Goal: Information Seeking & Learning: Learn about a topic

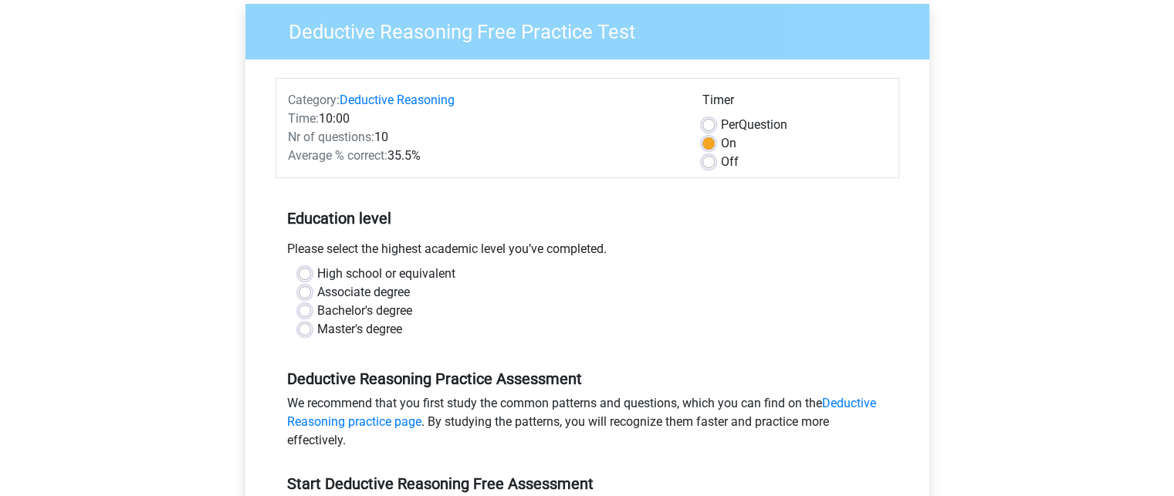
scroll to position [127, 0]
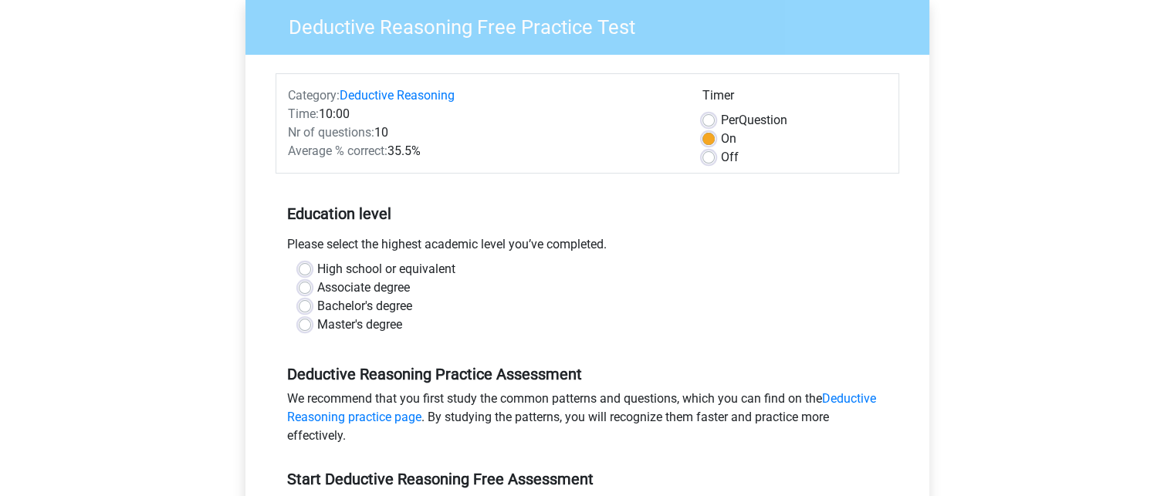
click at [317, 307] on label "Bachelor's degree" at bounding box center [364, 306] width 95 height 19
click at [305, 307] on input "Bachelor's degree" at bounding box center [305, 304] width 12 height 15
radio input "true"
click at [303, 333] on div "Master's degree" at bounding box center [587, 325] width 577 height 19
click at [317, 325] on label "Master's degree" at bounding box center [359, 325] width 85 height 19
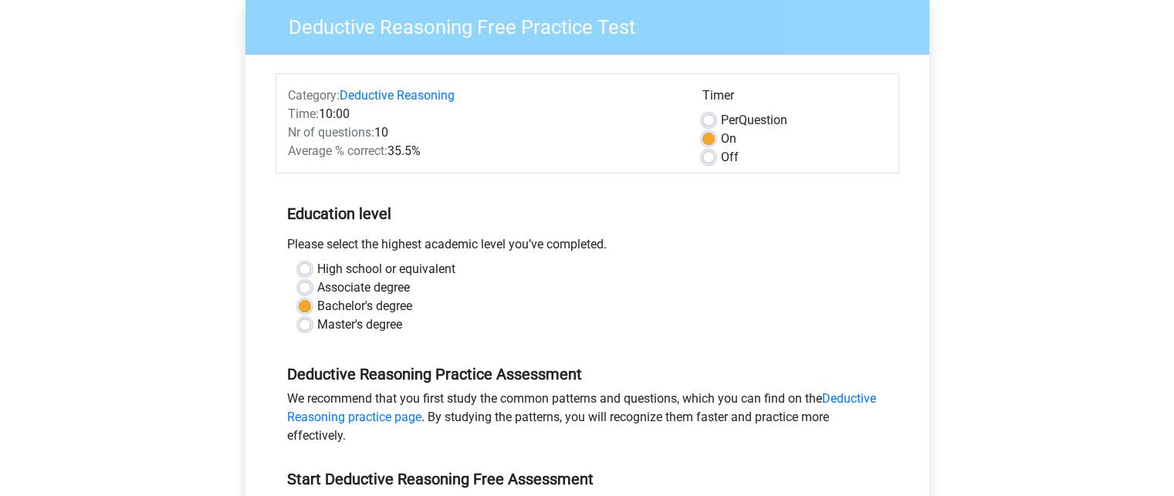
click at [304, 325] on input "Master's degree" at bounding box center [305, 323] width 12 height 15
radio input "true"
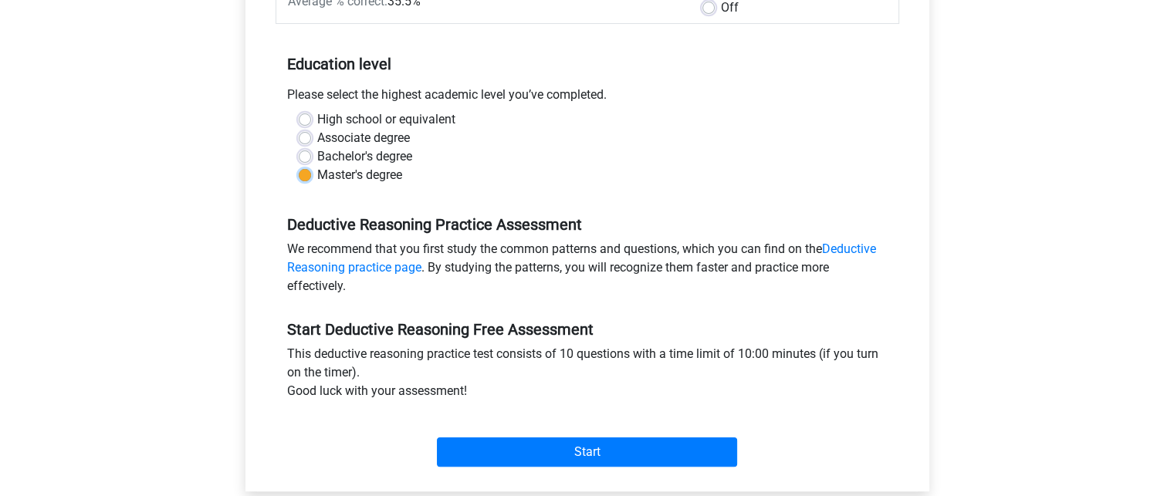
scroll to position [285, 0]
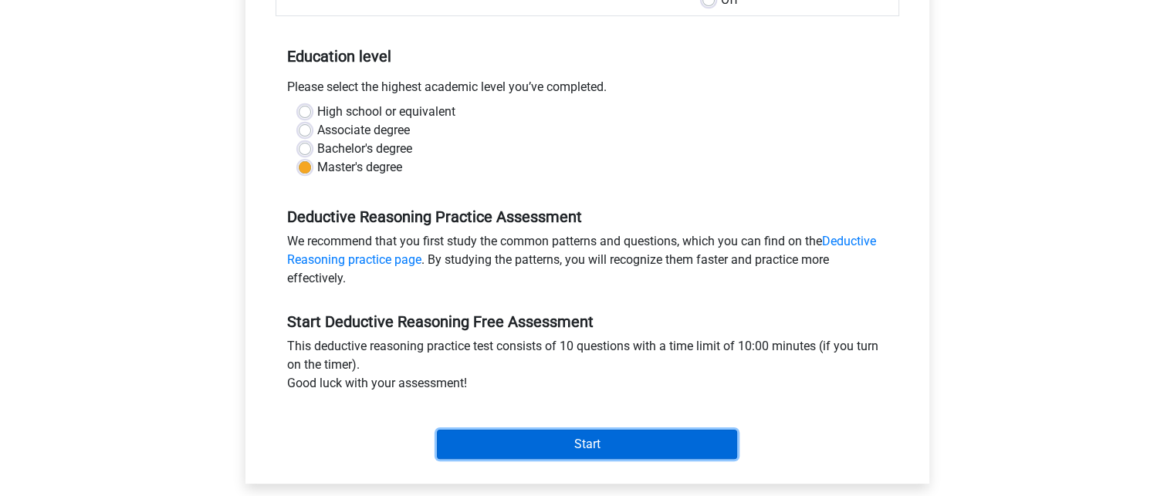
click at [543, 433] on input "Start" at bounding box center [587, 444] width 300 height 29
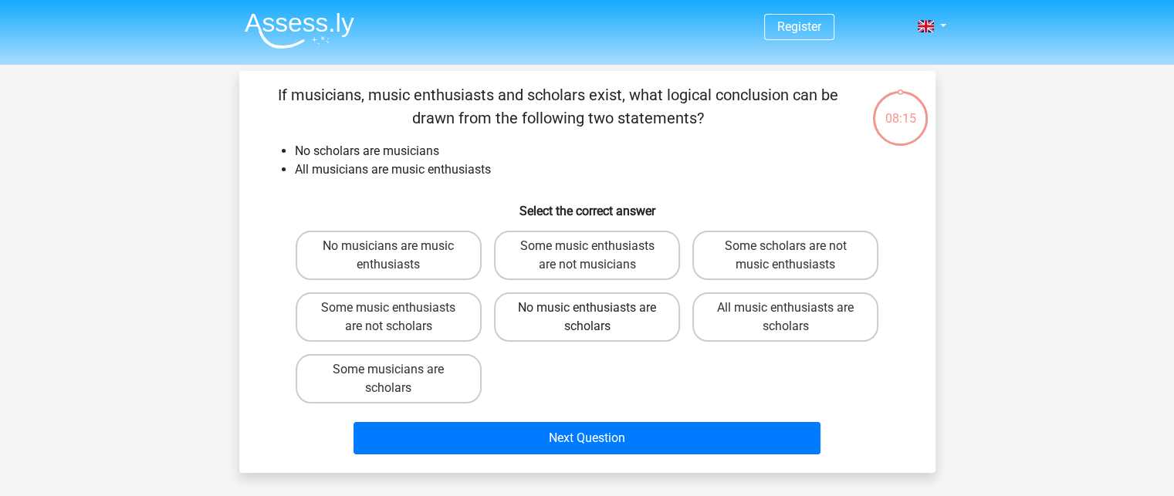
click at [602, 329] on label "No music enthusiasts are scholars" at bounding box center [587, 317] width 186 height 49
click at [597, 318] on input "No music enthusiasts are scholars" at bounding box center [592, 313] width 10 height 10
radio input "true"
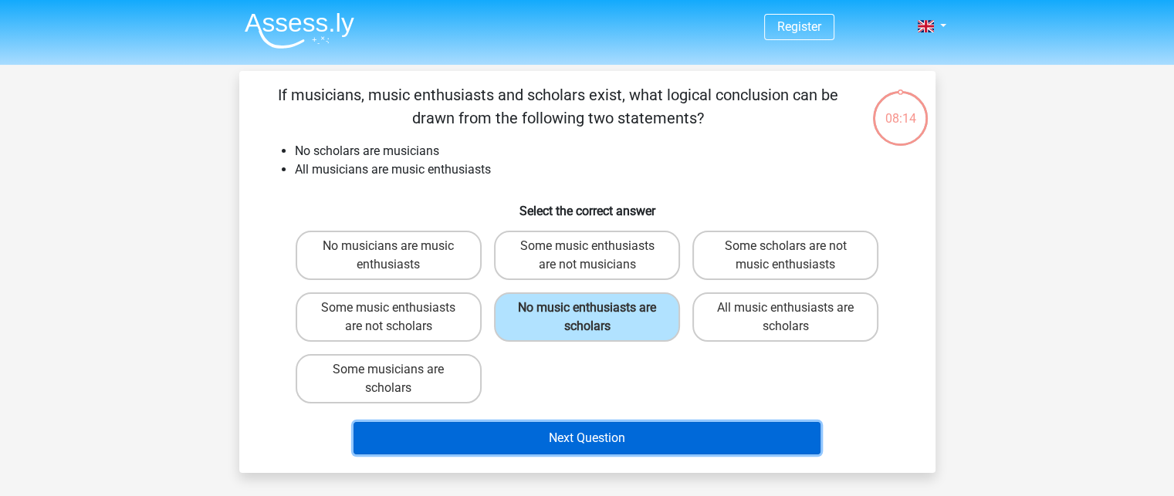
click at [596, 436] on button "Next Question" at bounding box center [587, 438] width 467 height 32
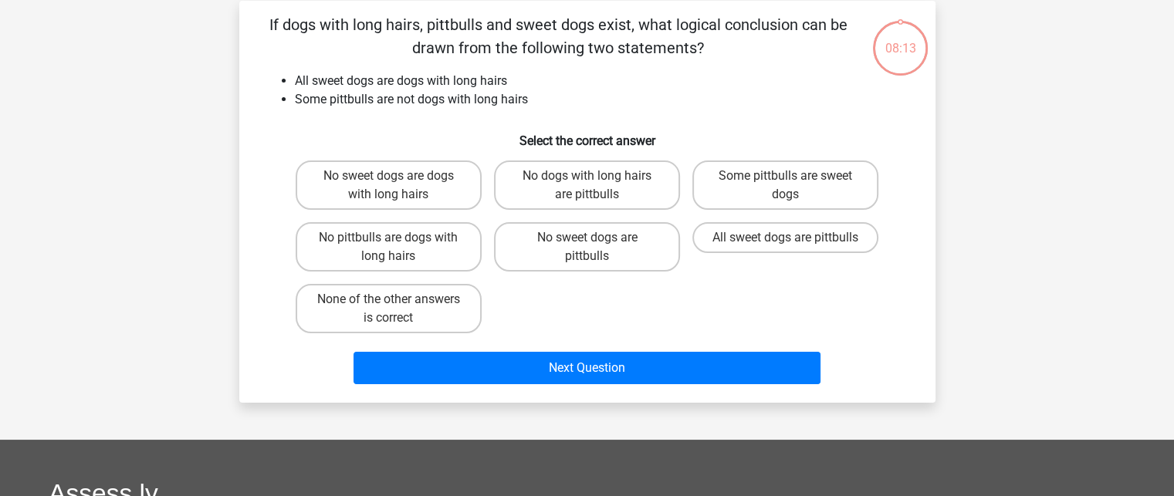
scroll to position [71, 0]
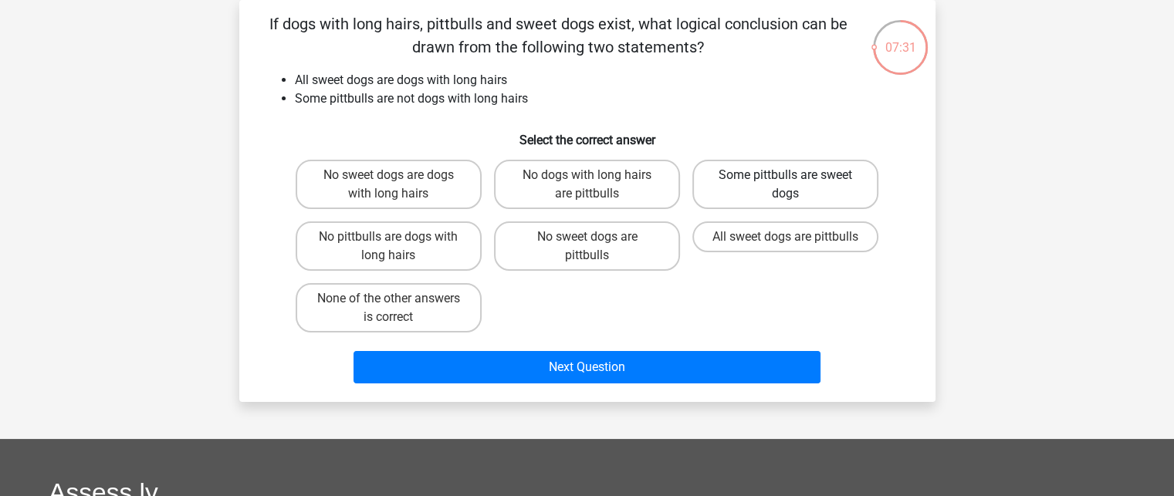
click at [742, 181] on label "Some pittbulls are sweet dogs" at bounding box center [785, 184] width 186 height 49
click at [786, 181] on input "Some pittbulls are sweet dogs" at bounding box center [791, 180] width 10 height 10
radio input "true"
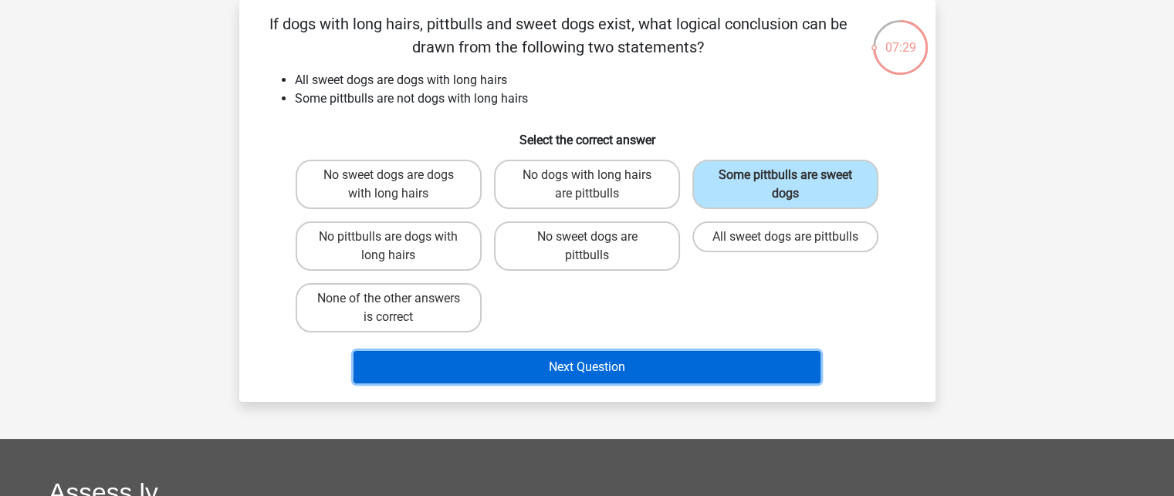
click at [616, 357] on button "Next Question" at bounding box center [587, 367] width 467 height 32
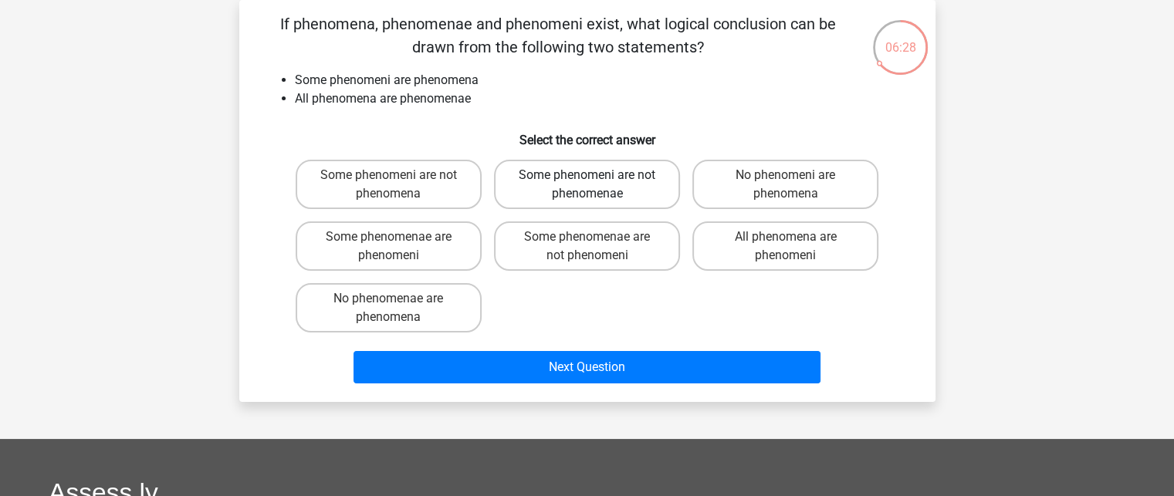
click at [624, 203] on label "Some phenomeni are not phenomenae" at bounding box center [587, 184] width 186 height 49
click at [597, 185] on input "Some phenomeni are not phenomenae" at bounding box center [592, 180] width 10 height 10
radio input "true"
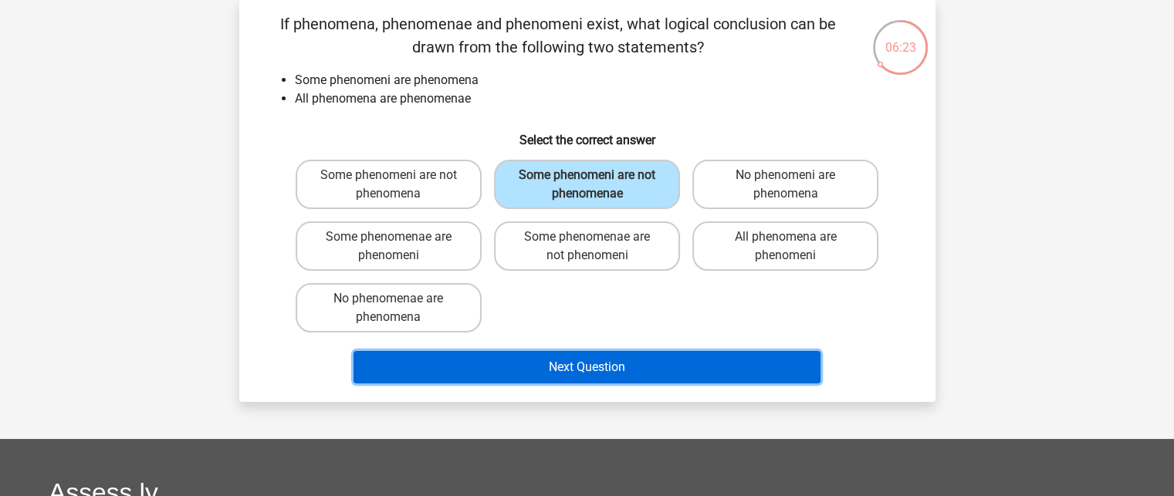
click at [605, 367] on button "Next Question" at bounding box center [587, 367] width 467 height 32
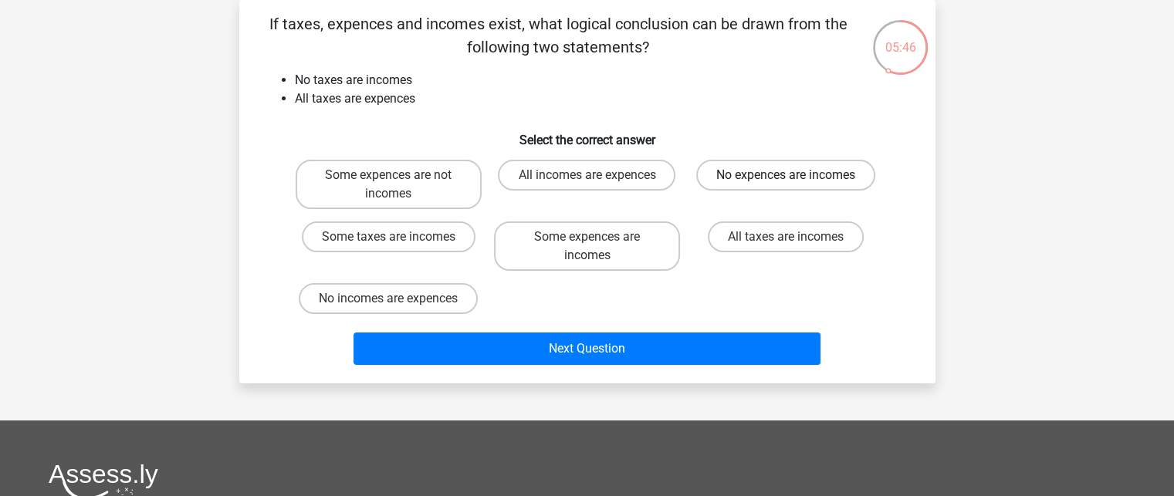
click at [783, 183] on label "No expences are incomes" at bounding box center [785, 175] width 179 height 31
click at [786, 183] on input "No expences are incomes" at bounding box center [791, 180] width 10 height 10
radio input "true"
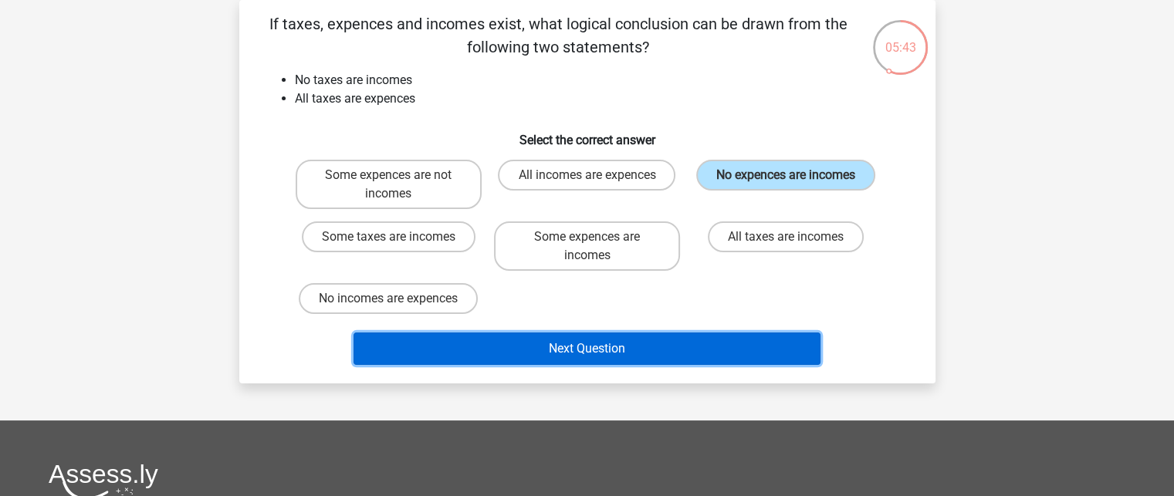
click at [614, 345] on button "Next Question" at bounding box center [587, 349] width 467 height 32
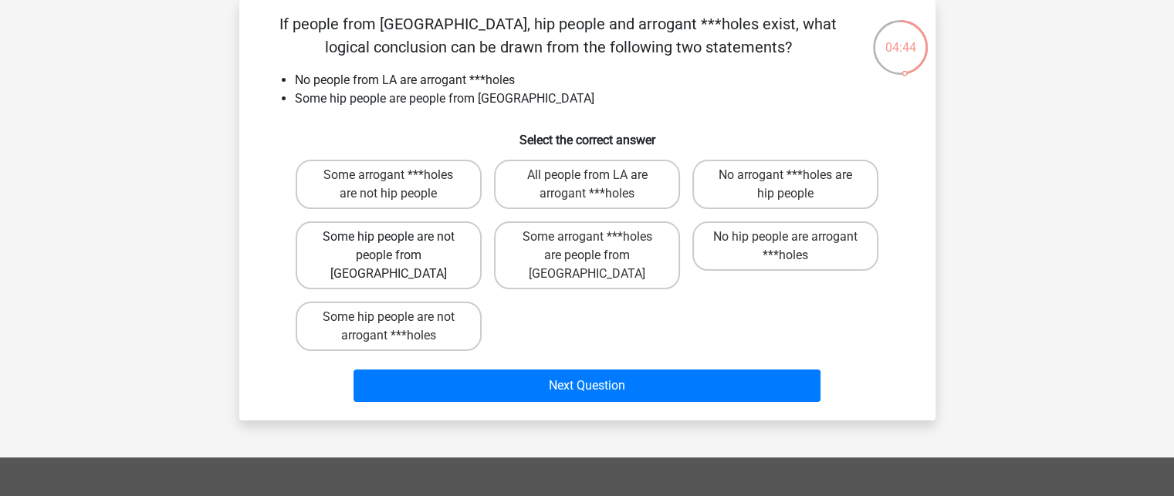
click at [445, 249] on label "Some hip people are not people from LA" at bounding box center [389, 256] width 186 height 68
click at [398, 247] on input "Some hip people are not people from LA" at bounding box center [393, 242] width 10 height 10
radio input "true"
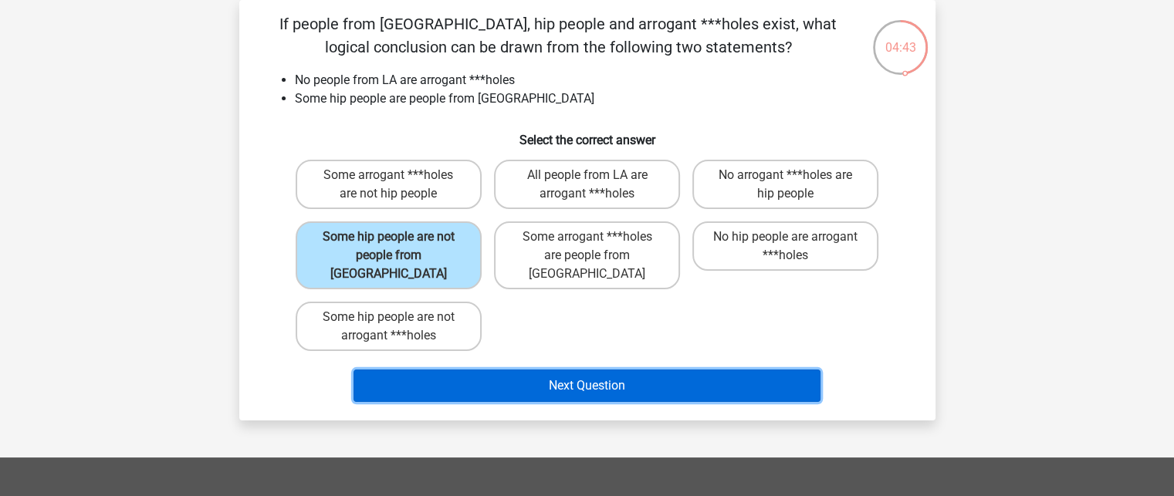
click at [578, 370] on button "Next Question" at bounding box center [587, 386] width 467 height 32
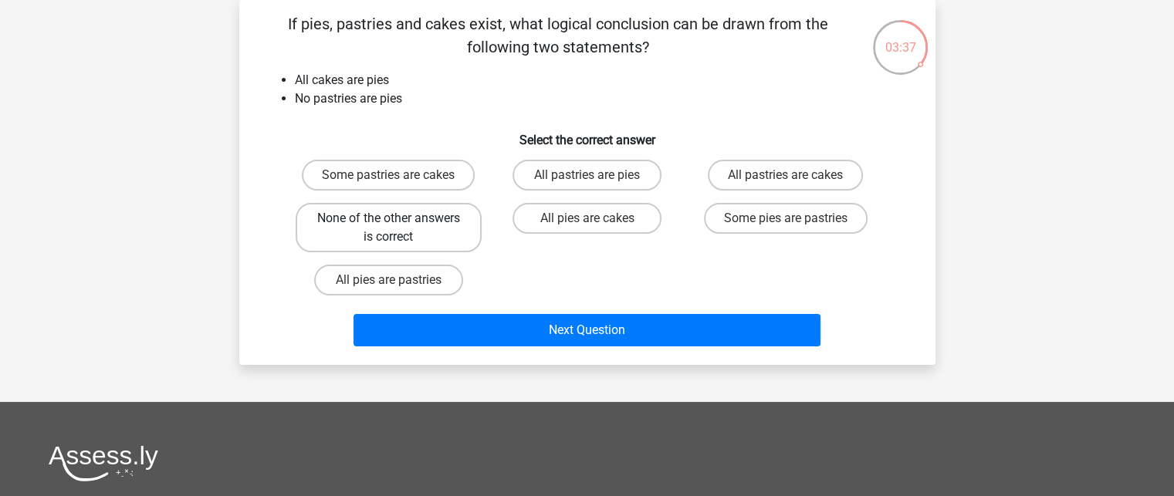
drag, startPoint x: 414, startPoint y: 219, endPoint x: 434, endPoint y: 230, distance: 22.8
click at [434, 230] on label "None of the other answers is correct" at bounding box center [389, 227] width 186 height 49
click at [398, 228] on input "None of the other answers is correct" at bounding box center [393, 223] width 10 height 10
radio input "true"
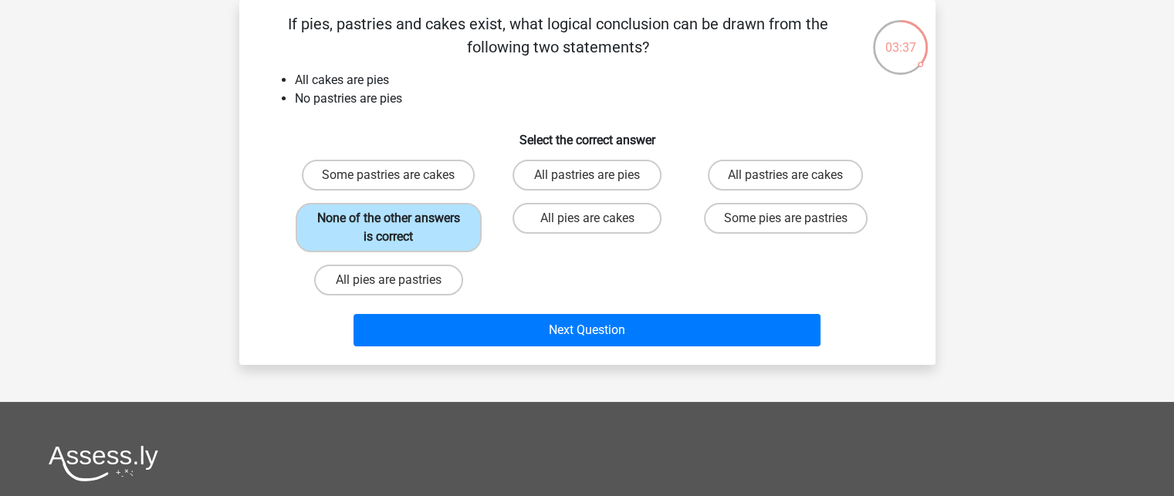
click at [434, 230] on label "None of the other answers is correct" at bounding box center [389, 227] width 186 height 49
click at [398, 228] on input "None of the other answers is correct" at bounding box center [393, 223] width 10 height 10
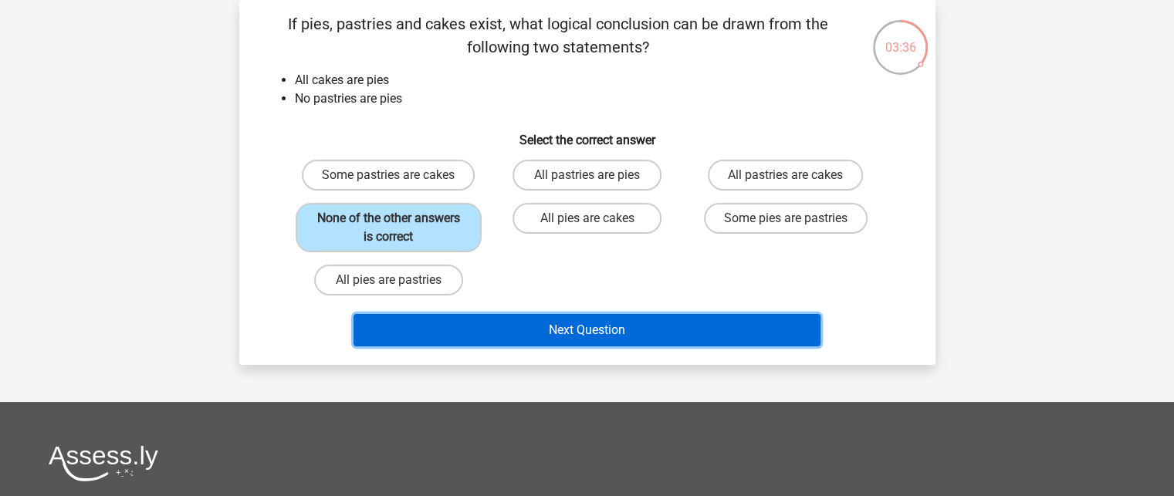
click at [595, 326] on button "Next Question" at bounding box center [587, 330] width 467 height 32
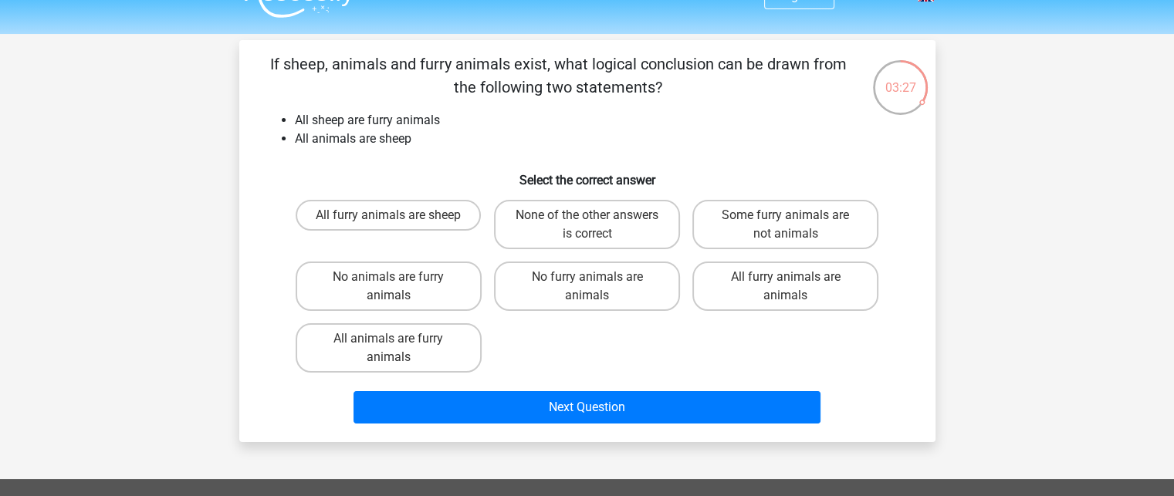
scroll to position [40, 0]
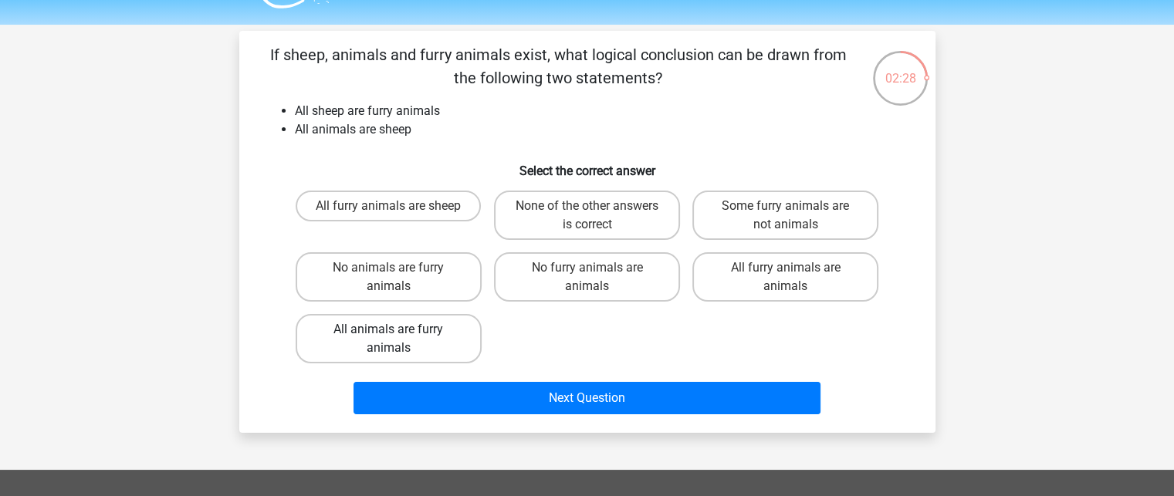
click at [350, 339] on label "All animals are furry animals" at bounding box center [389, 338] width 186 height 49
click at [388, 339] on input "All animals are furry animals" at bounding box center [393, 335] width 10 height 10
radio input "true"
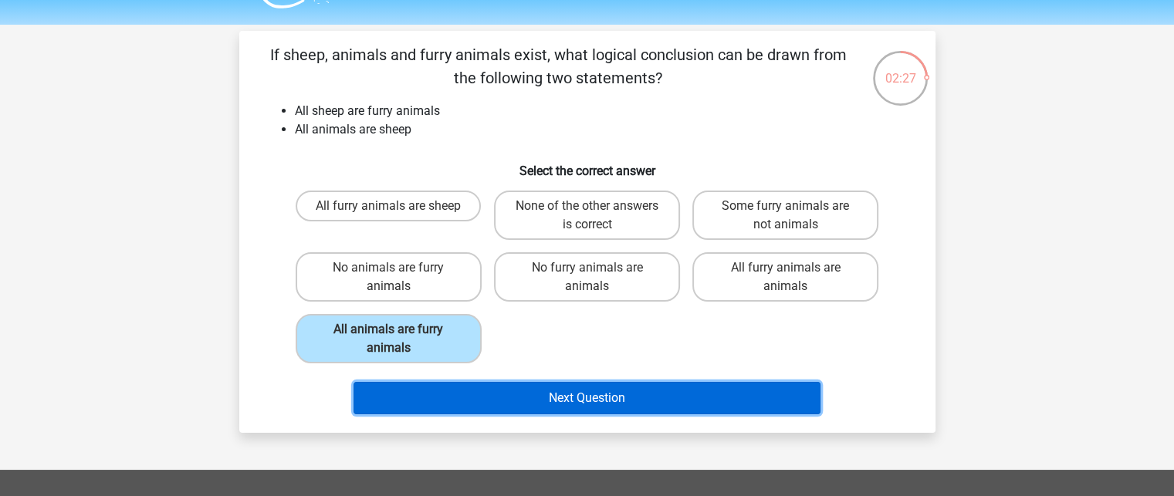
click at [593, 392] on button "Next Question" at bounding box center [587, 398] width 467 height 32
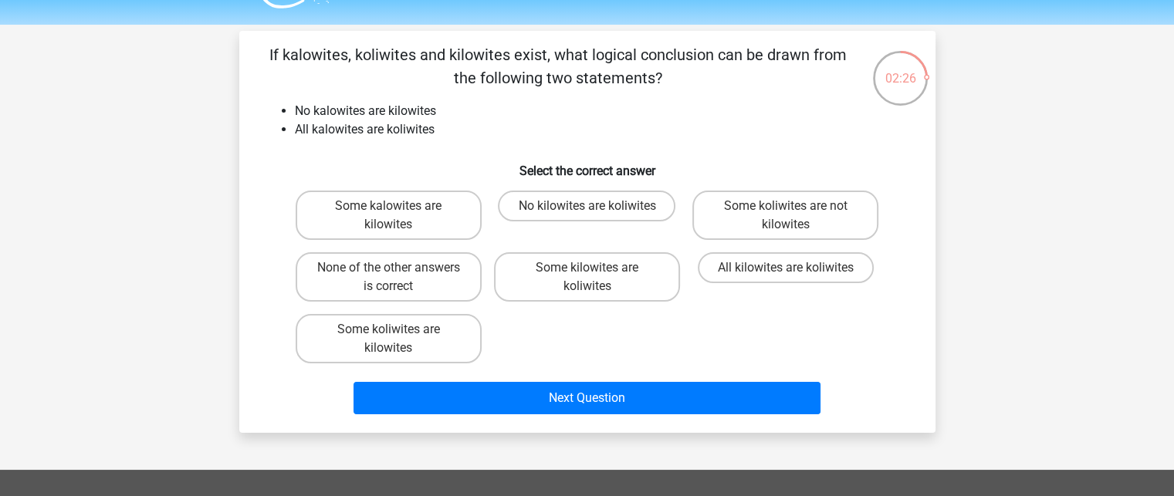
scroll to position [71, 0]
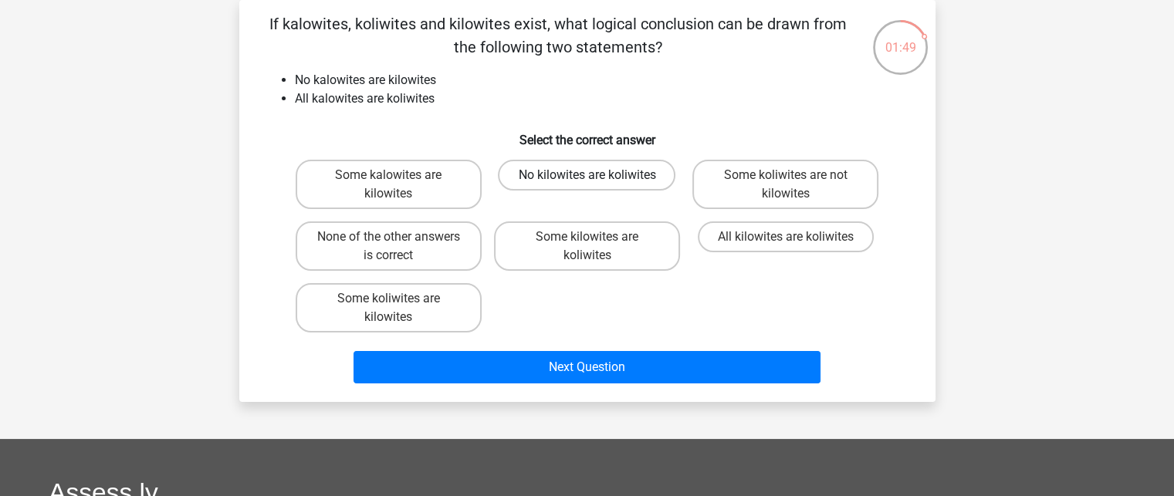
click at [575, 184] on label "No kilowites are koliwites" at bounding box center [587, 175] width 178 height 31
click at [587, 184] on input "No kilowites are koliwites" at bounding box center [592, 180] width 10 height 10
radio input "true"
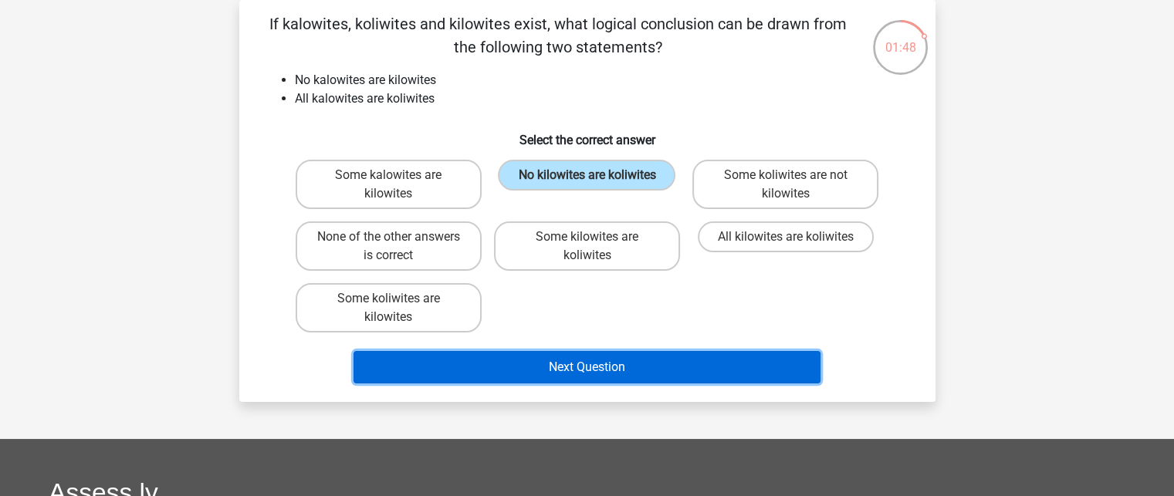
click at [599, 364] on button "Next Question" at bounding box center [587, 367] width 467 height 32
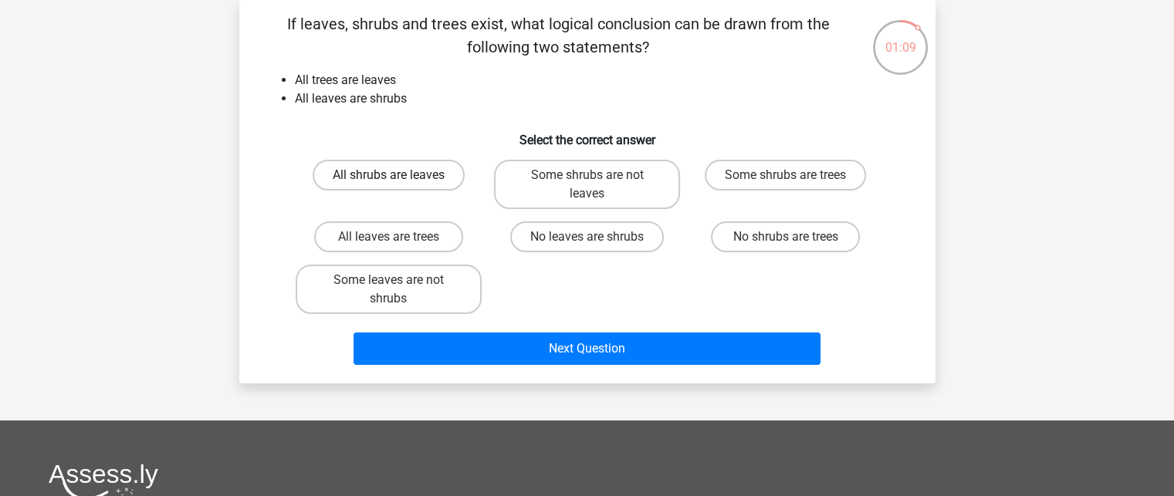
click at [437, 183] on label "All shrubs are leaves" at bounding box center [389, 175] width 152 height 31
click at [398, 183] on input "All shrubs are leaves" at bounding box center [393, 180] width 10 height 10
radio input "true"
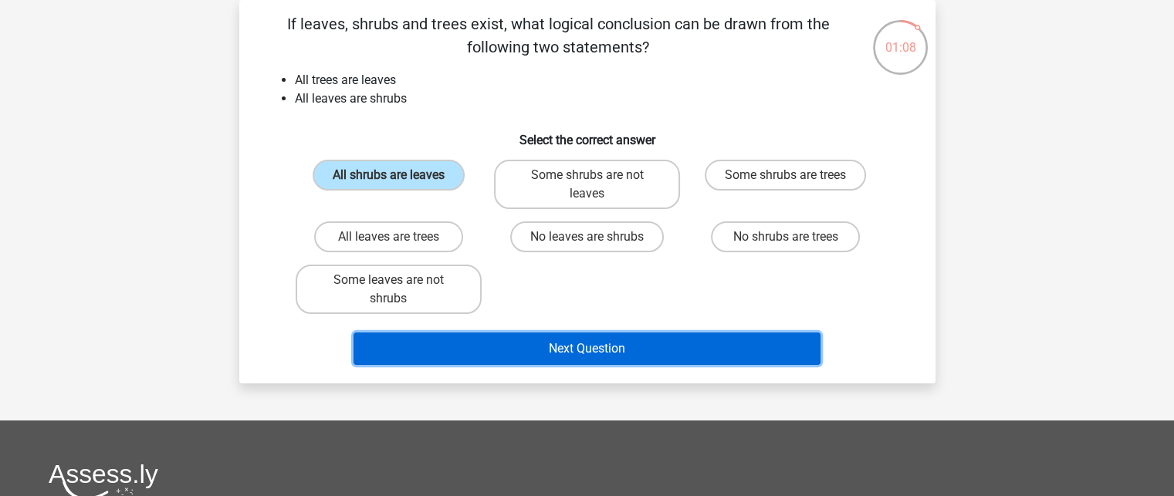
click at [611, 347] on button "Next Question" at bounding box center [587, 349] width 467 height 32
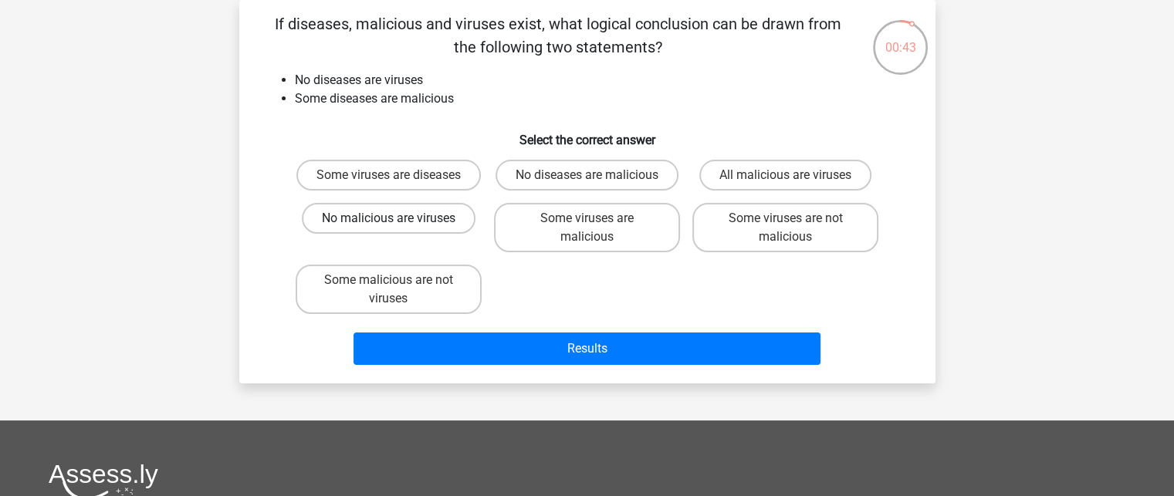
click at [399, 212] on label "No malicious are viruses" at bounding box center [389, 218] width 174 height 31
click at [398, 218] on input "No malicious are viruses" at bounding box center [393, 223] width 10 height 10
radio input "true"
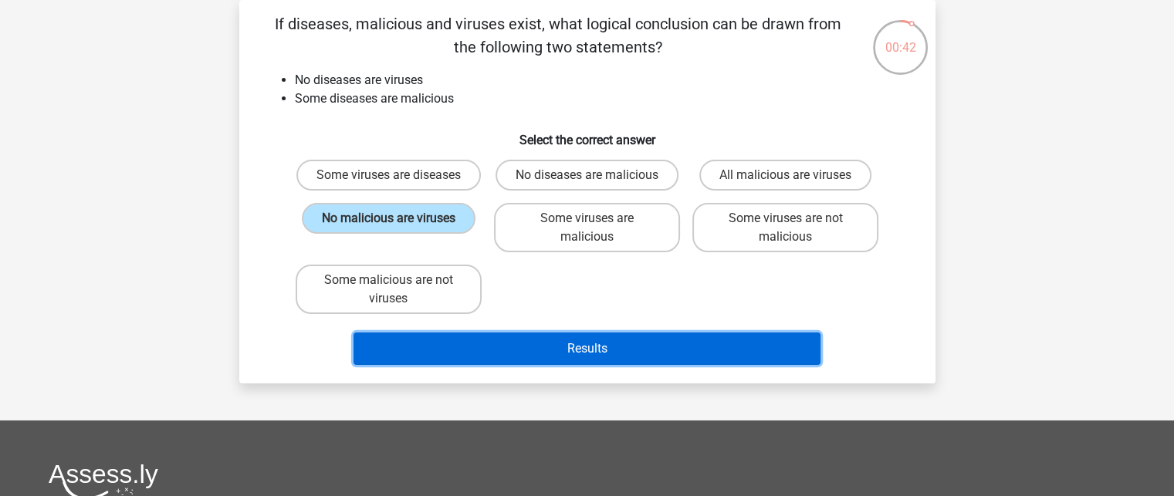
click at [580, 341] on button "Results" at bounding box center [587, 349] width 467 height 32
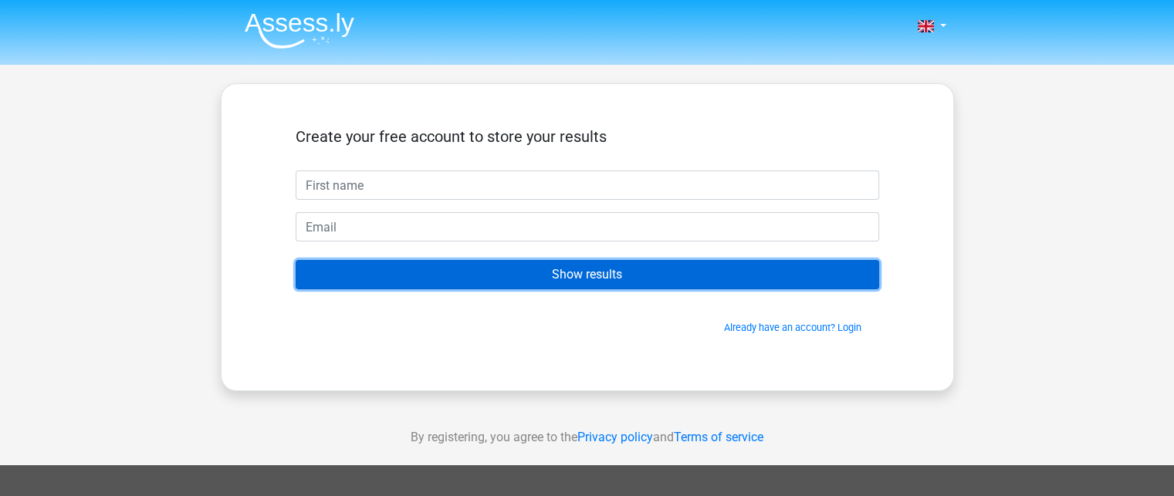
click at [574, 277] on input "Show results" at bounding box center [588, 274] width 584 height 29
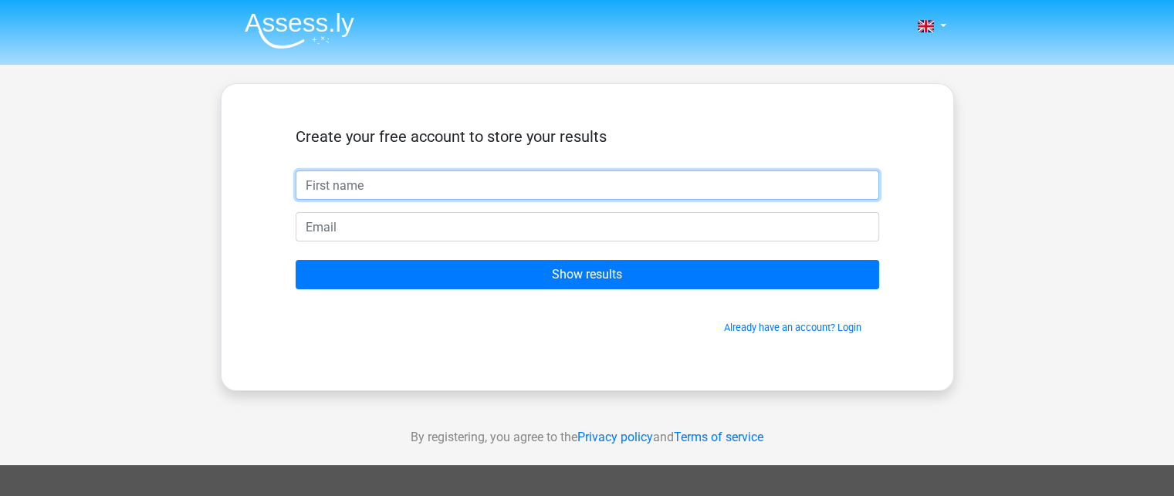
click at [376, 178] on input "text" at bounding box center [588, 185] width 584 height 29
type input "[PERSON_NAME]"
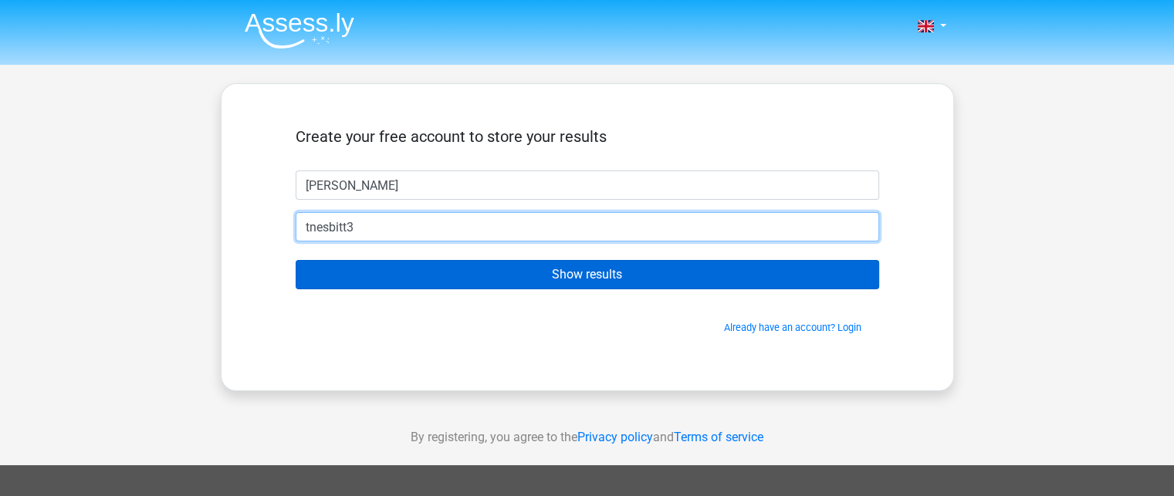
type input "[EMAIL_ADDRESS][DOMAIN_NAME]"
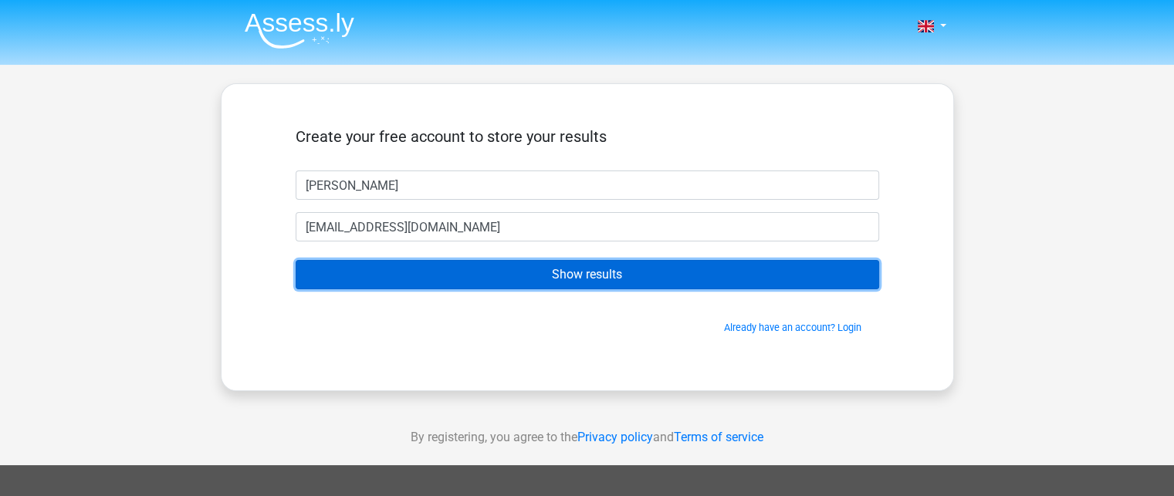
click at [596, 270] on input "Show results" at bounding box center [588, 274] width 584 height 29
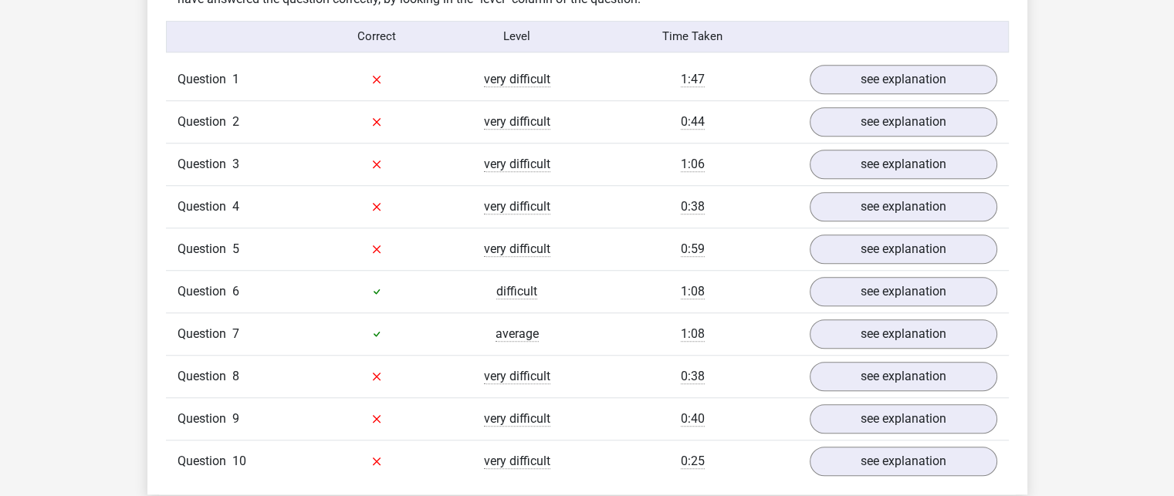
scroll to position [1236, 0]
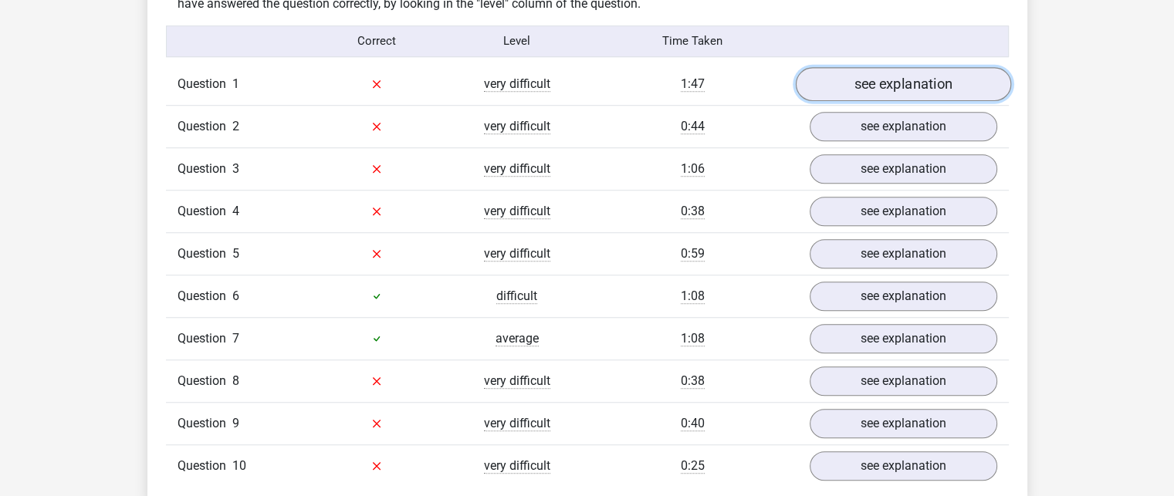
click at [905, 83] on link "see explanation" at bounding box center [902, 84] width 215 height 34
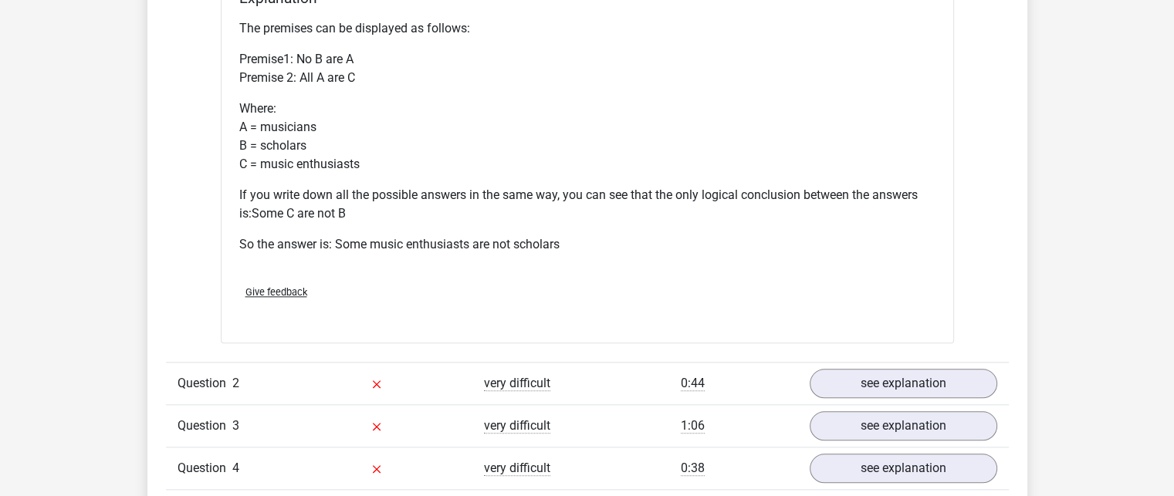
scroll to position [1741, 0]
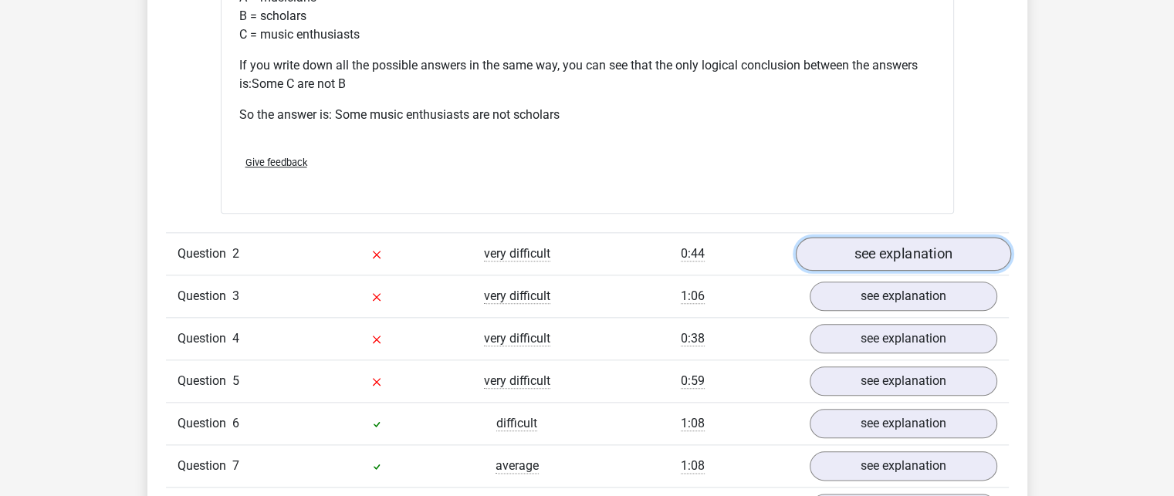
click at [858, 240] on link "see explanation" at bounding box center [902, 254] width 215 height 34
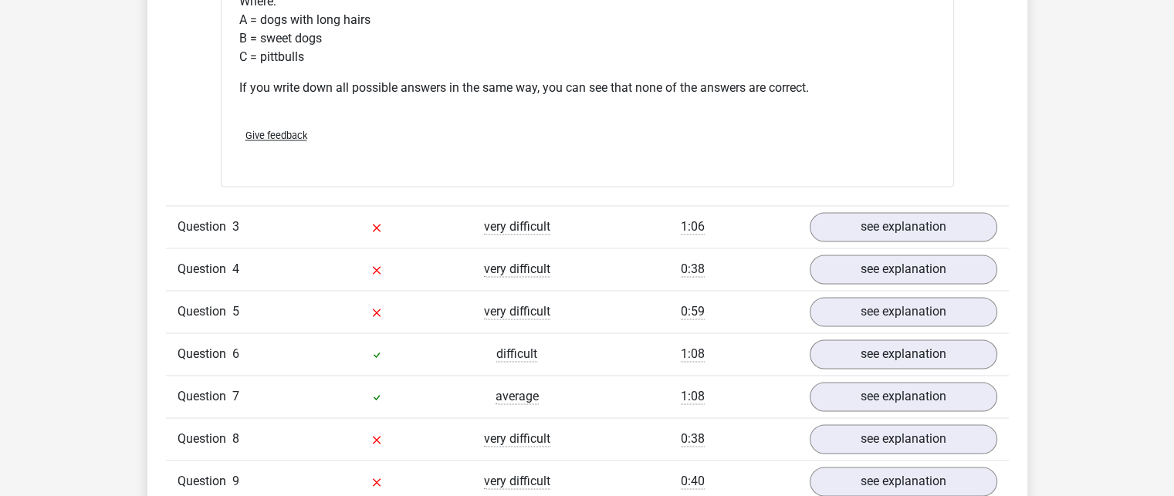
scroll to position [2466, 0]
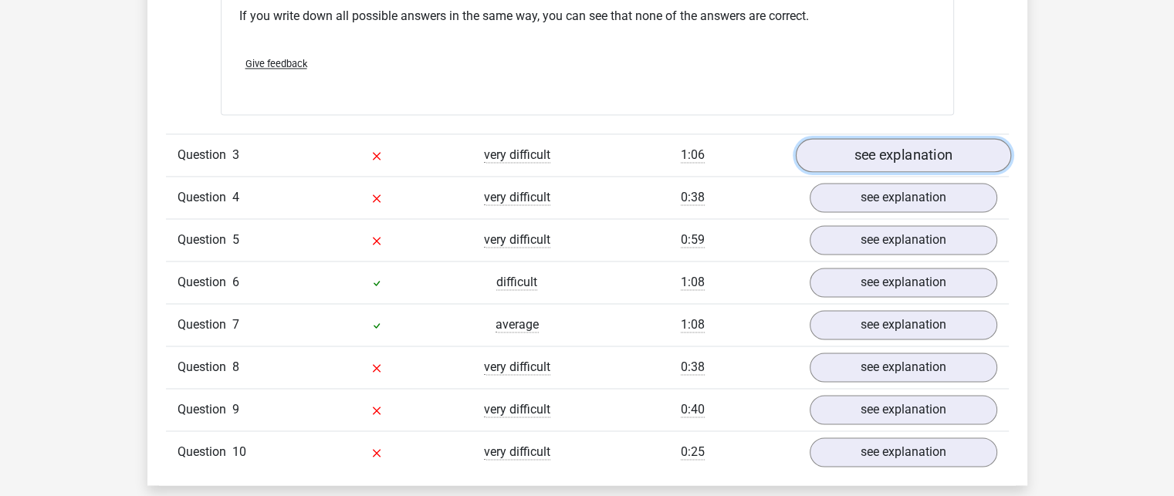
click at [889, 146] on link "see explanation" at bounding box center [902, 155] width 215 height 34
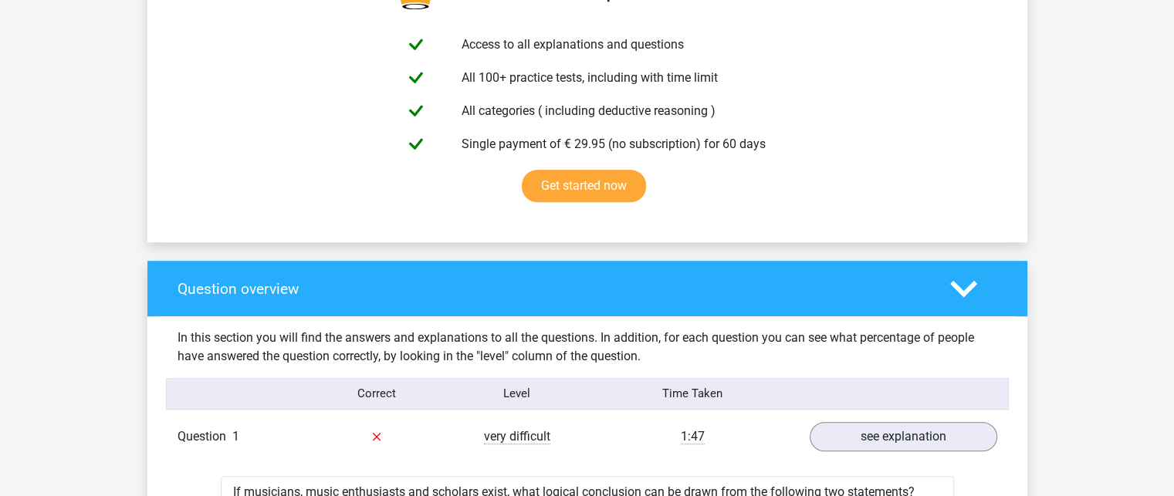
scroll to position [841, 0]
